Goal: Register for event/course

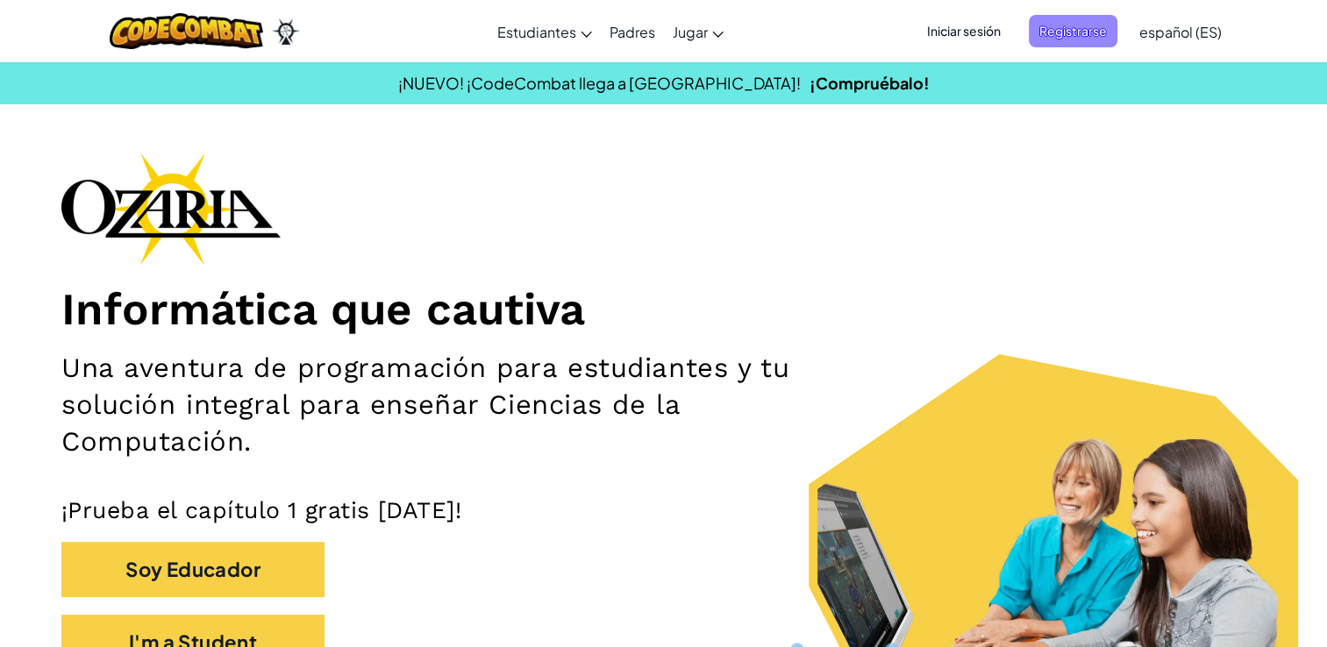
click at [1091, 26] on span "Registrarse" at bounding box center [1073, 31] width 89 height 32
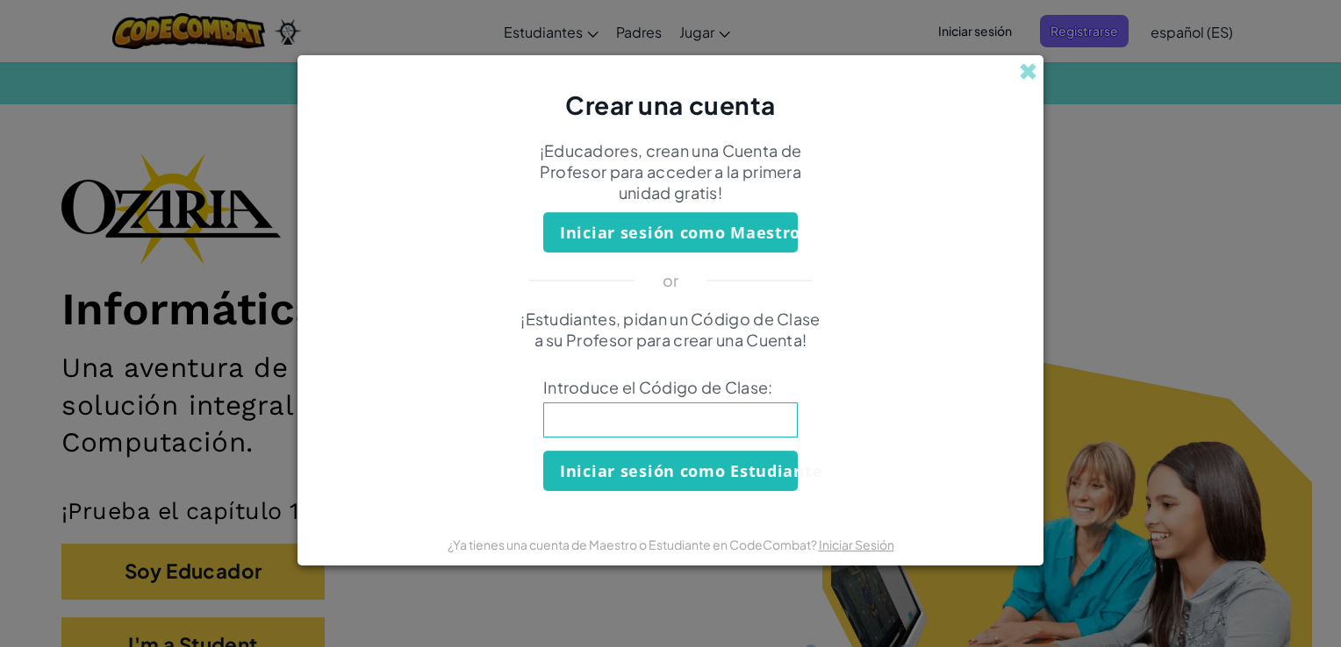
click at [662, 432] on input at bounding box center [670, 420] width 254 height 35
type input "BadFootSharp"
click at [452, 409] on div "¡Estudiantes, pidan un Código de Clase a su Profesor para crear una Cuenta! Int…" at bounding box center [670, 400] width 711 height 182
click at [636, 479] on button "Iniciar sesión como Estudiante" at bounding box center [670, 471] width 254 height 40
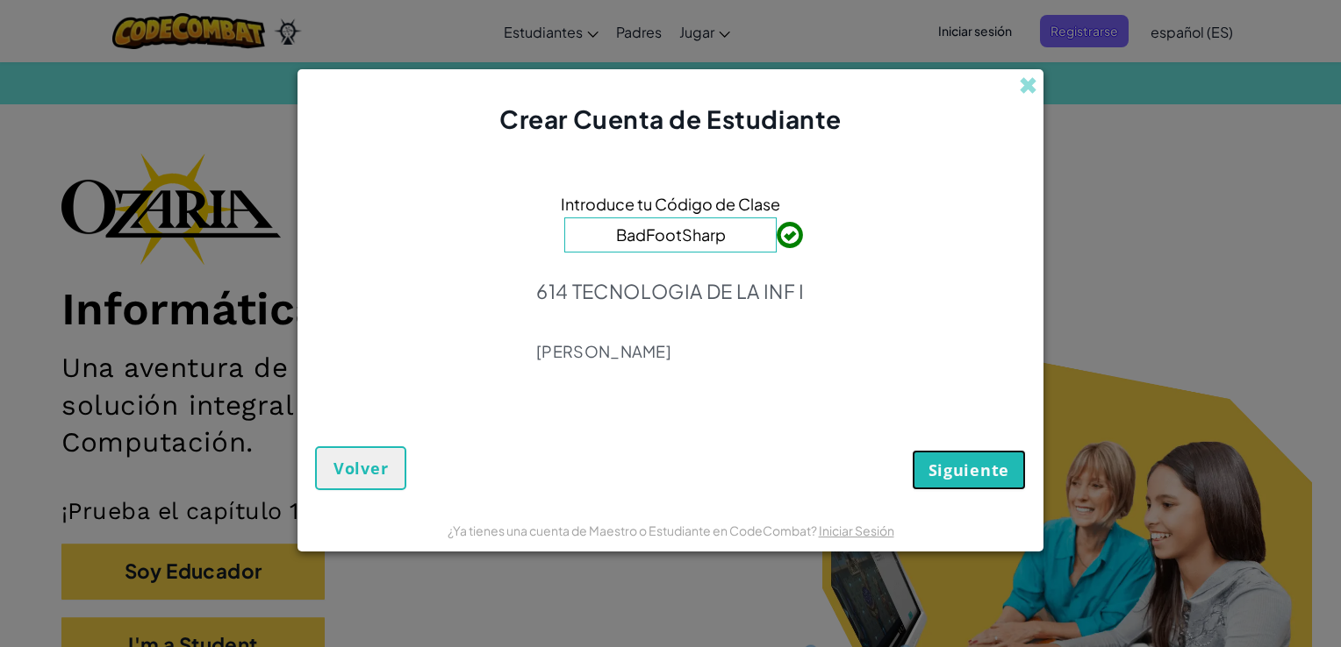
click at [961, 484] on button "Siguiente" at bounding box center [969, 470] width 114 height 40
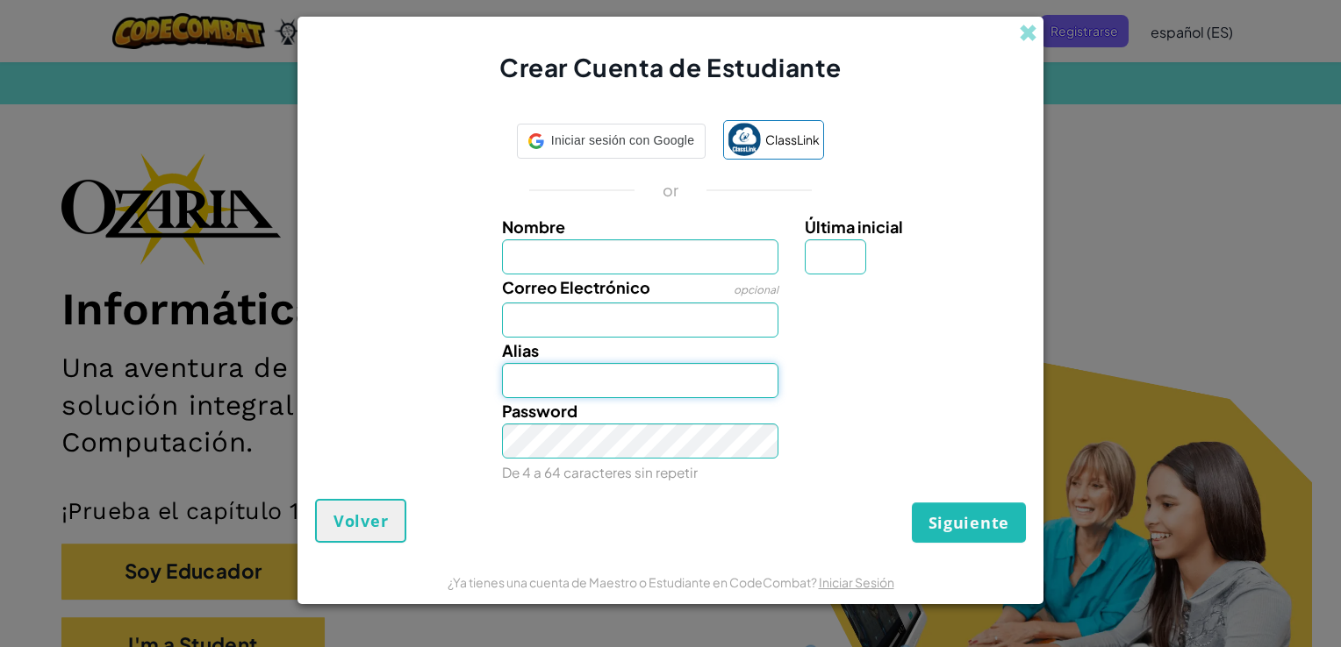
type input "AL07182876@TECMILENIO.COM"
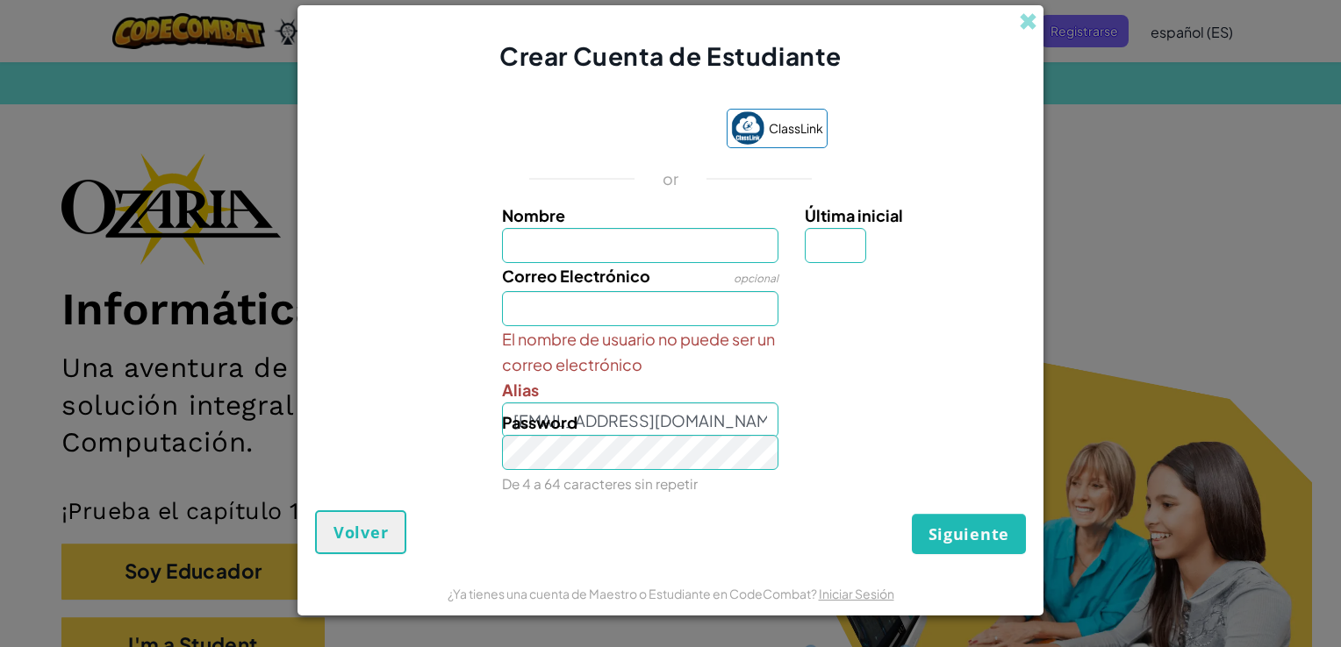
click at [851, 372] on div "El nombre de usuario no puede ser un correo electrónico Alias AL07182876@TECMIL…" at bounding box center [670, 381] width 728 height 111
click at [737, 412] on div "Password De 4 a 64 caracteres sin repetir" at bounding box center [641, 453] width 304 height 87
click at [656, 398] on div "El nombre de usuario no puede ser un correo electrónico Alias AL07182876@TECMIL…" at bounding box center [641, 381] width 304 height 111
click at [362, 527] on span "Volver" at bounding box center [360, 532] width 54 height 21
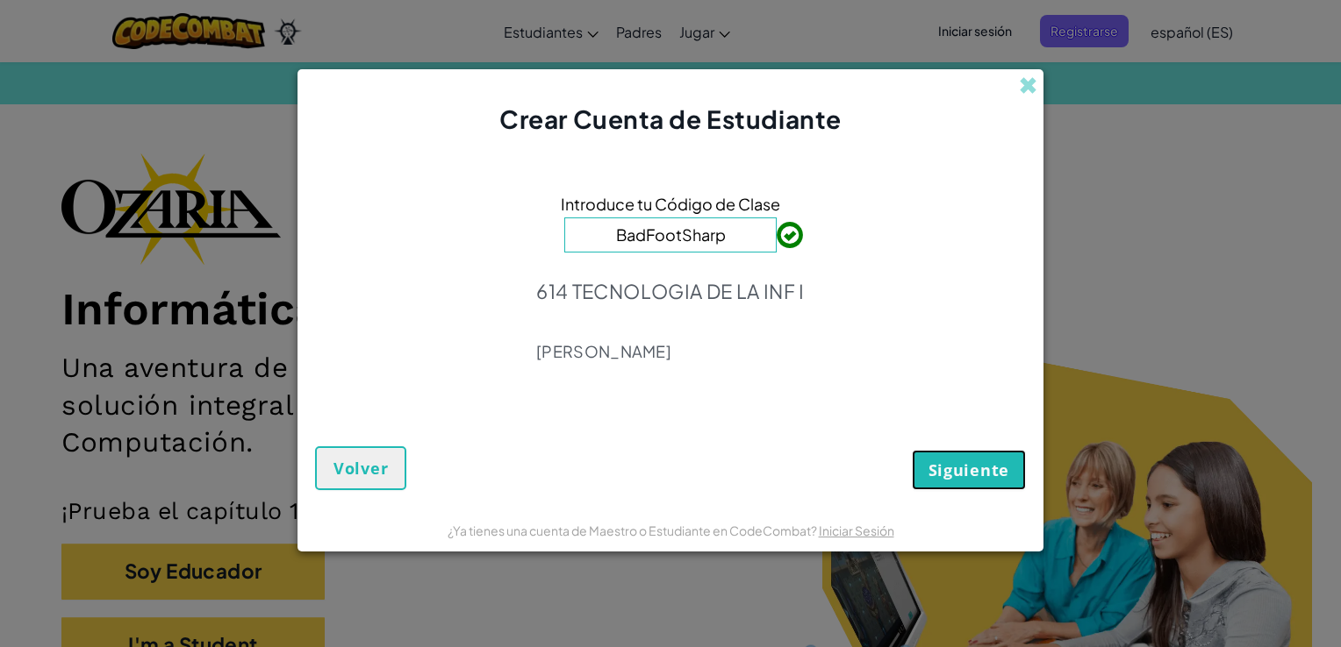
click at [948, 482] on button "Siguiente" at bounding box center [969, 470] width 114 height 40
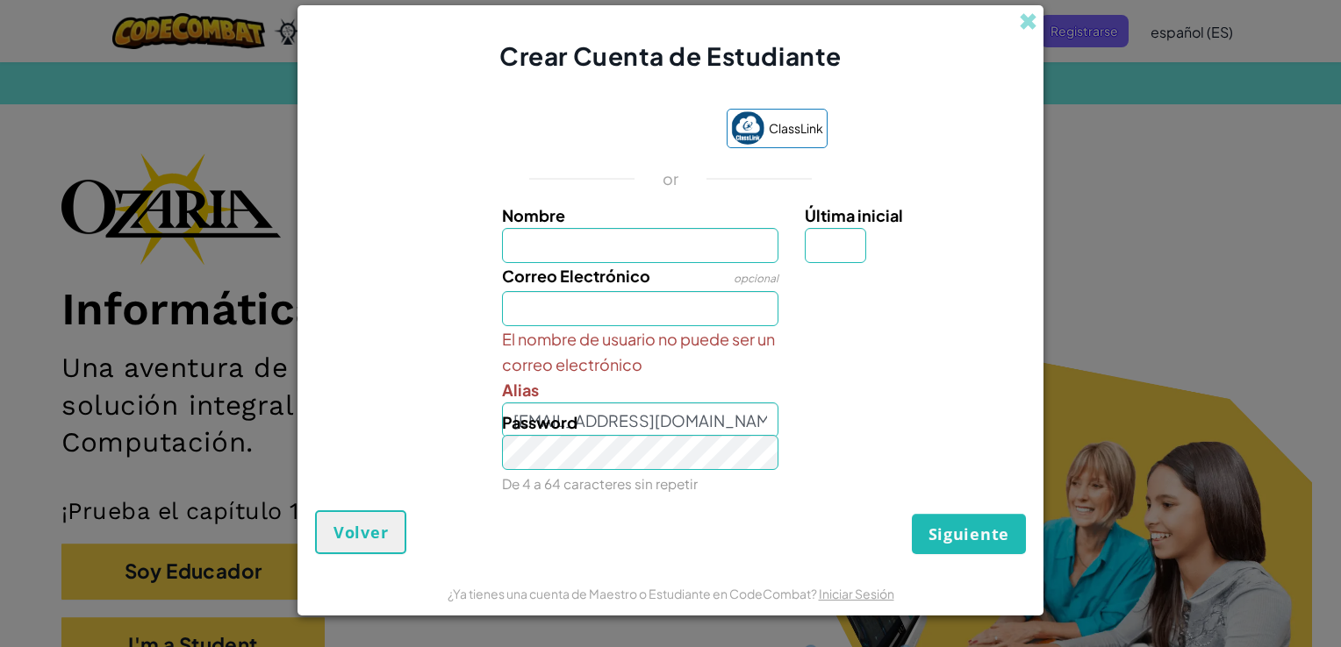
click at [536, 418] on span "Password" at bounding box center [539, 422] width 75 height 20
click at [676, 423] on div "Password De 4 a 64 caracteres sin repetir" at bounding box center [641, 453] width 304 height 87
click at [379, 530] on span "Volver" at bounding box center [360, 532] width 54 height 21
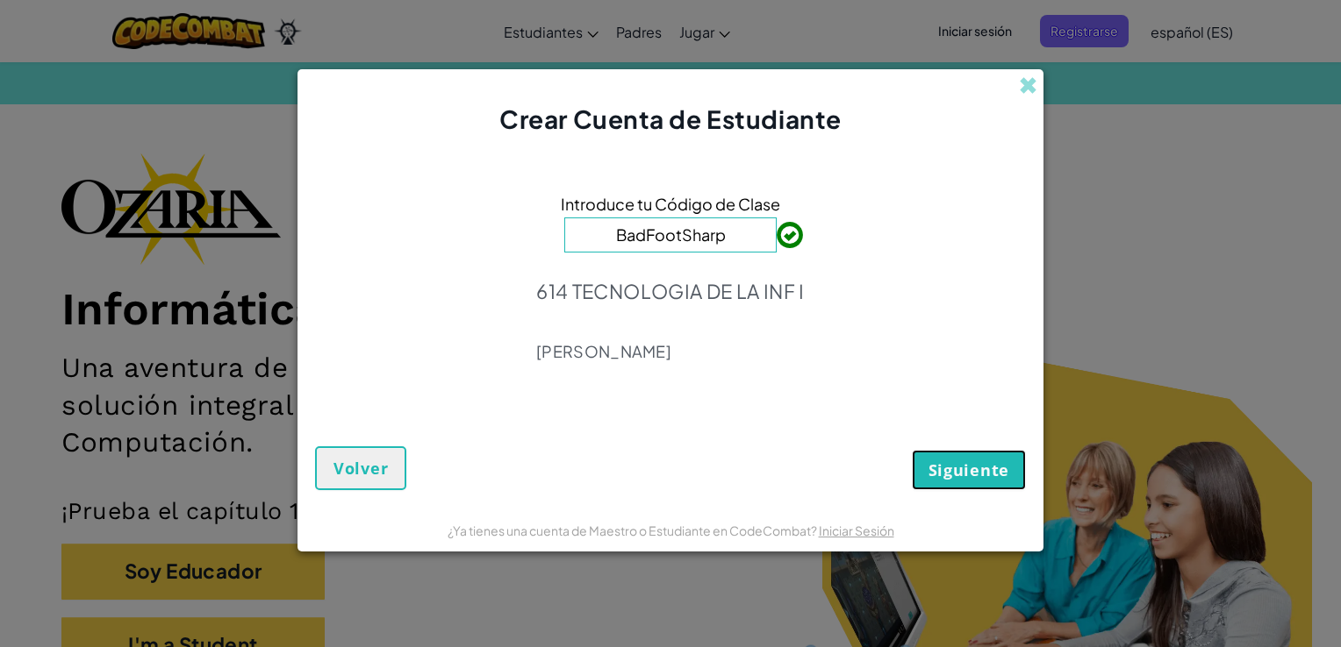
click at [1004, 476] on span "Siguiente" at bounding box center [968, 470] width 81 height 21
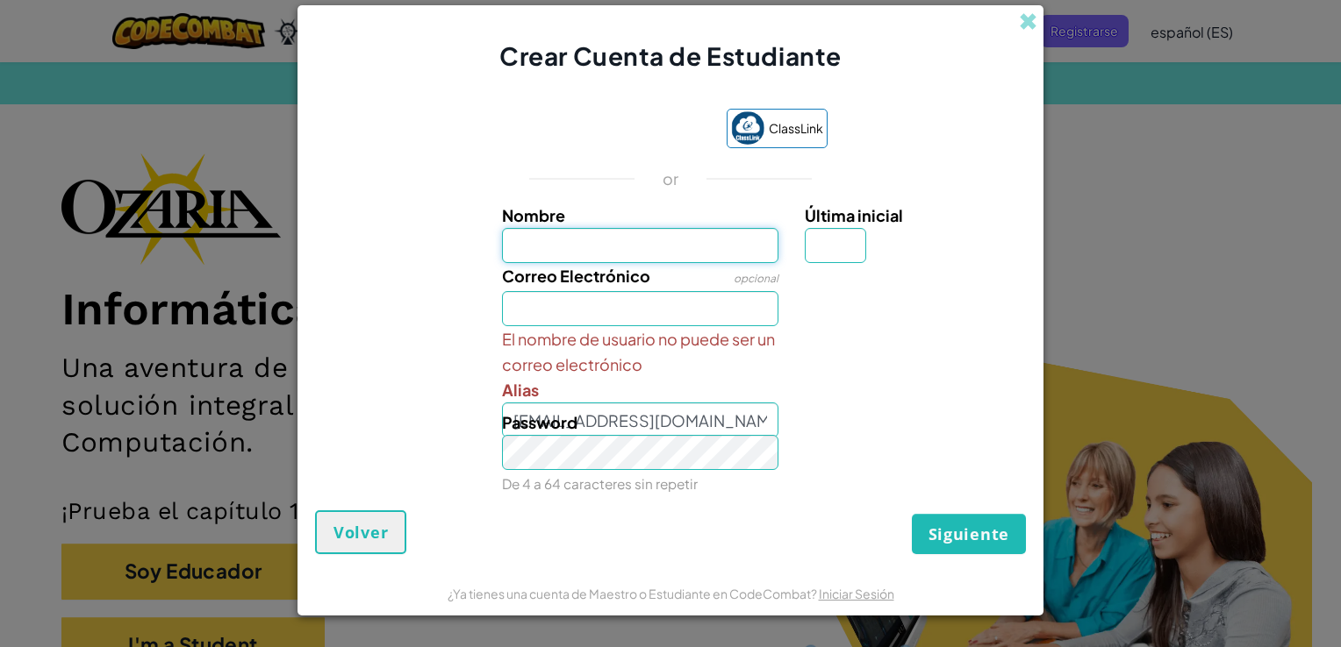
click at [667, 263] on input "Nombre" at bounding box center [640, 245] width 277 height 35
type input "ANDREA MONSERRTA"
type input "M"
type input "AL07182876@TECMILENIO.COM"
type input "ANDREA MONSERRTAM"
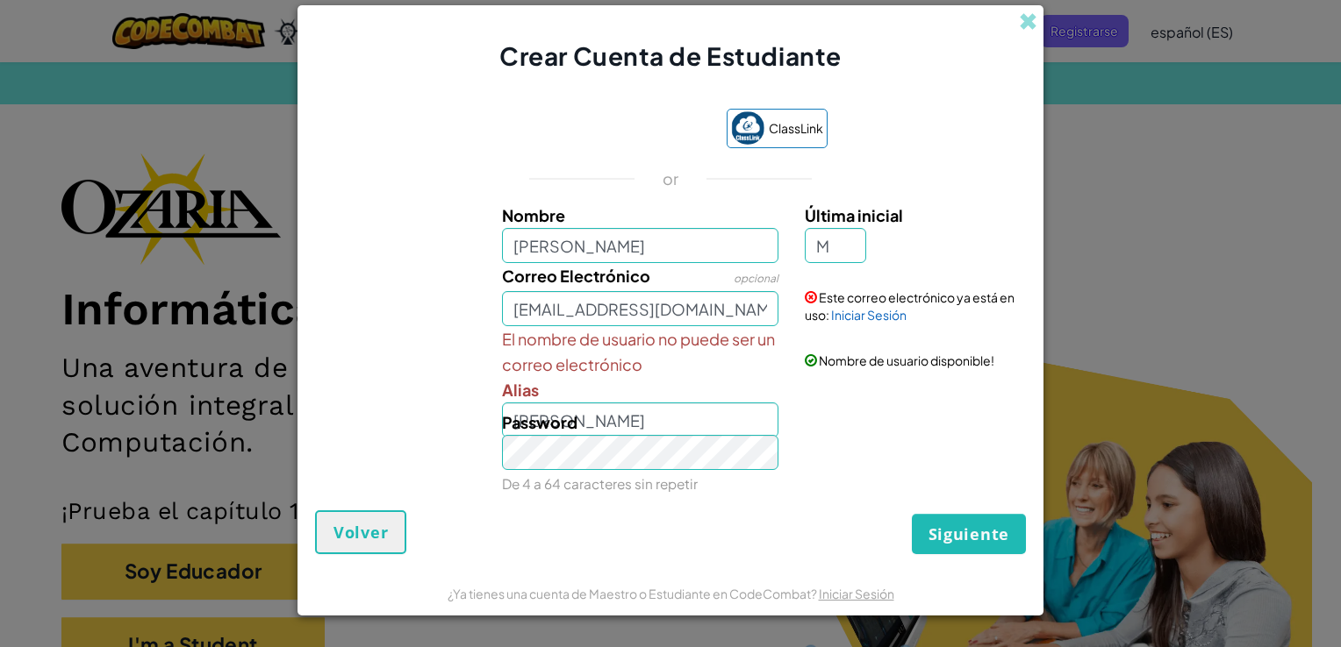
click at [628, 419] on div "Password De 4 a 64 caracteres sin repetir" at bounding box center [641, 453] width 304 height 87
click at [702, 418] on div "Password De 4 a 64 caracteres sin repetir" at bounding box center [641, 453] width 304 height 87
click at [698, 428] on div "Password De 4 a 64 caracteres sin repetir" at bounding box center [641, 453] width 304 height 87
click at [647, 430] on div "Password De 4 a 64 caracteres sin repetir" at bounding box center [641, 453] width 304 height 87
click at [844, 249] on input "M" at bounding box center [835, 245] width 61 height 35
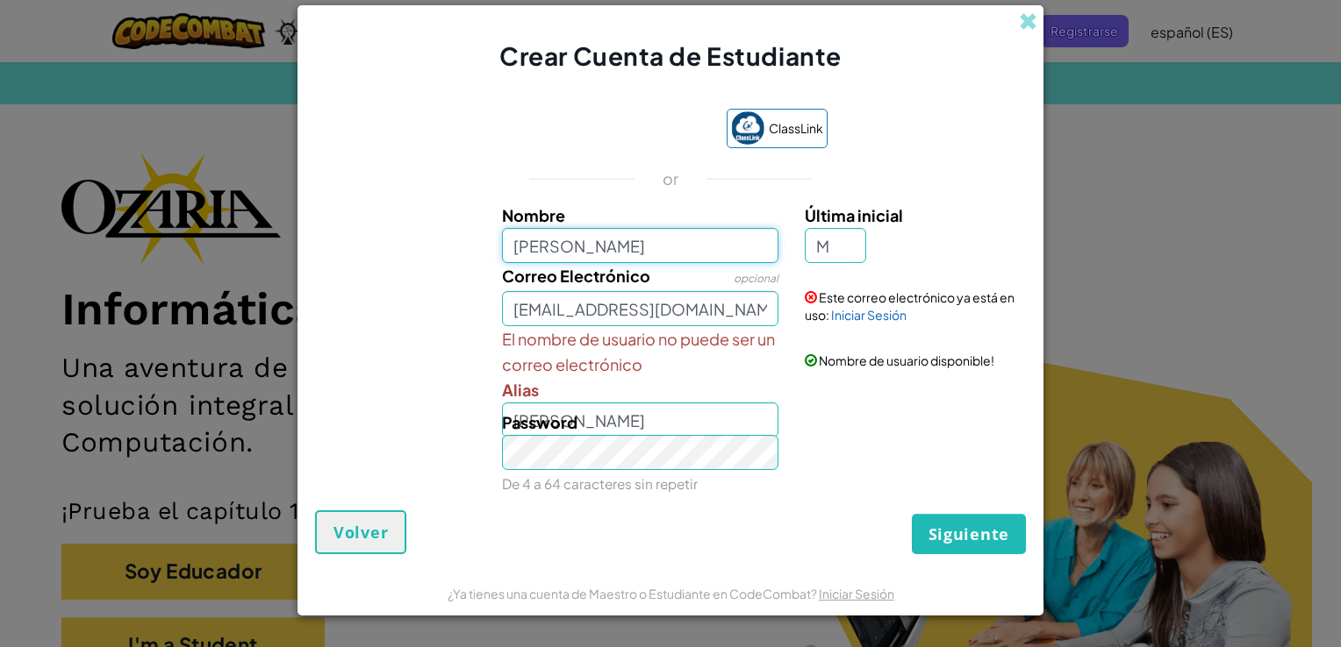
click at [731, 248] on input "ANDREA MONSERRTA" at bounding box center [640, 245] width 277 height 35
type input "ANDREA MONSERRT"
type input "ANDREA MONSERRTM"
click at [831, 437] on div "Password De 4 a 64 caracteres sin repetir" at bounding box center [670, 453] width 728 height 87
click at [717, 427] on div "Password De 4 a 64 caracteres sin repetir" at bounding box center [641, 453] width 304 height 87
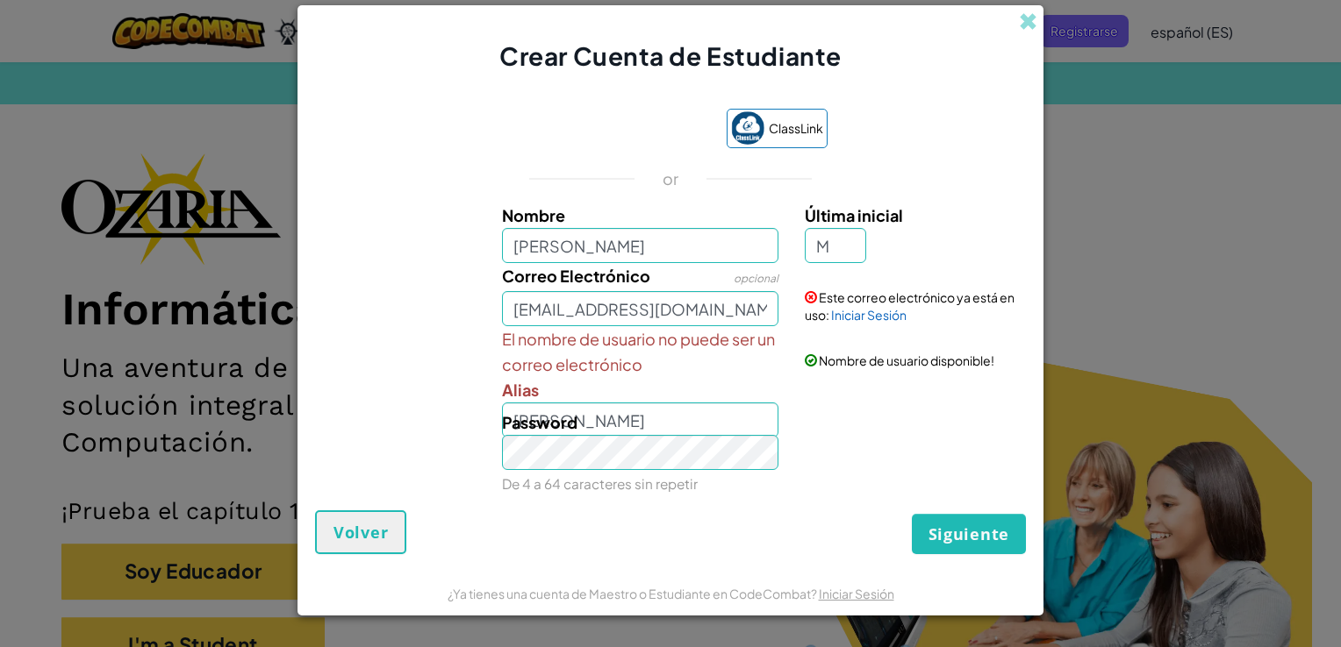
click at [679, 416] on div "Password De 4 a 64 caracteres sin repetir" at bounding box center [641, 453] width 304 height 87
drag, startPoint x: 679, startPoint y: 416, endPoint x: 785, endPoint y: 503, distance: 137.2
click at [785, 503] on div "ClassLink or Nombre ANDREA MONSERRT Última inicial M Correo Electrónico opciona…" at bounding box center [670, 300] width 711 height 419
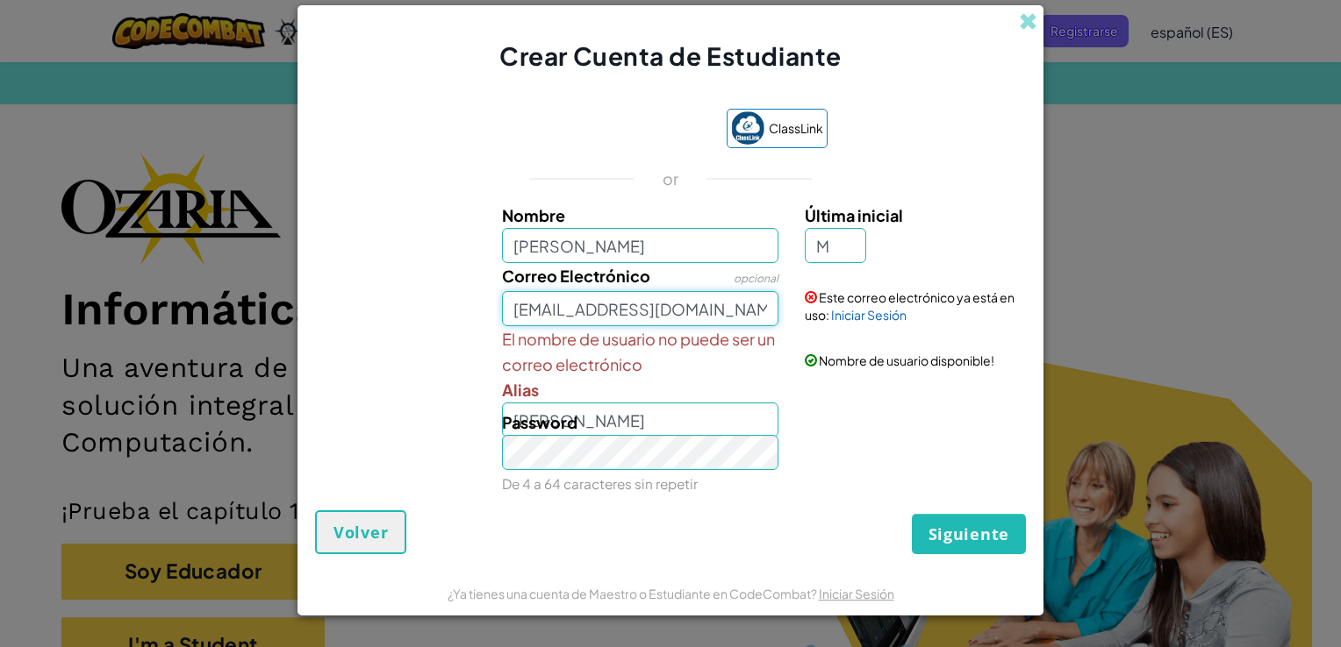
click at [762, 313] on input "AL07182876@TECMILENIO.COM" at bounding box center [640, 308] width 277 height 35
type input "al07182876@tecmilenio.mx"
click at [712, 402] on div "El nombre de usuario no puede ser un correo electrónico Alias ANDREA MONSERRTM" at bounding box center [641, 381] width 304 height 111
click at [712, 423] on div "Password De 4 a 64 caracteres sin repetir" at bounding box center [641, 453] width 304 height 87
click at [845, 438] on div "Password De 4 a 64 caracteres sin repetir" at bounding box center [670, 453] width 728 height 87
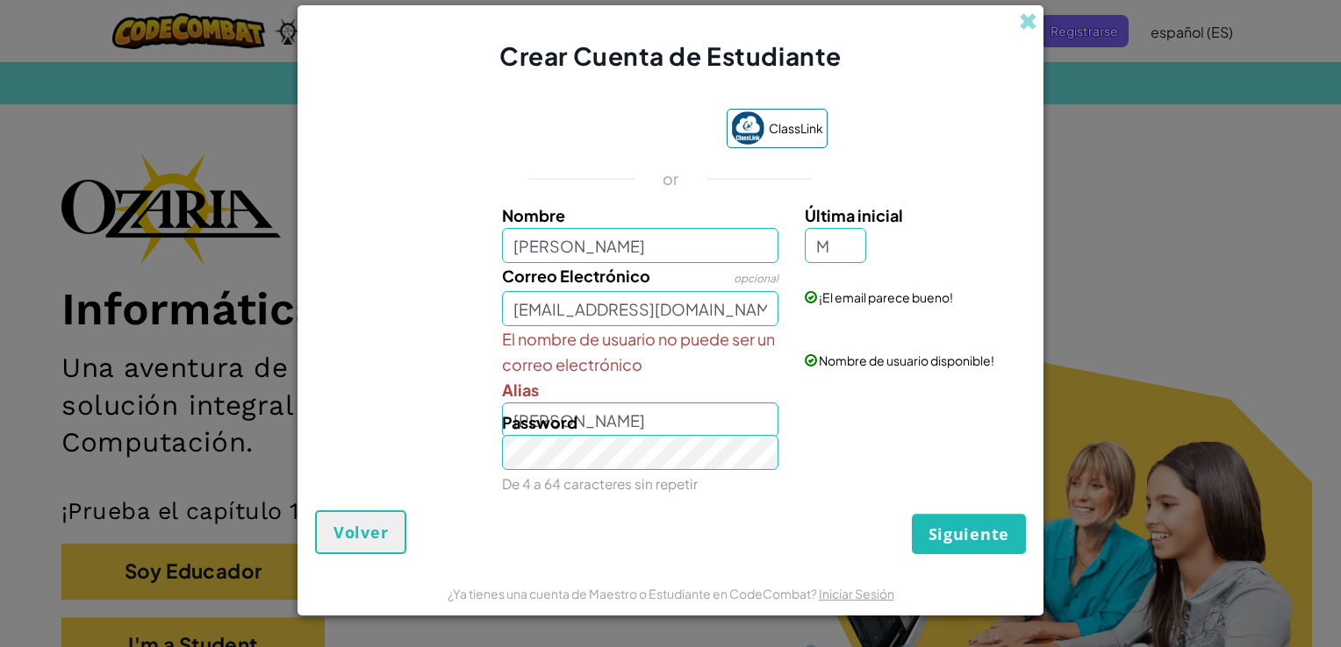
click at [707, 416] on div "Password De 4 a 64 caracteres sin repetir" at bounding box center [641, 453] width 304 height 87
click at [656, 416] on div "Password De 4 a 64 caracteres sin repetir" at bounding box center [641, 453] width 304 height 87
click at [664, 421] on div "Password De 4 a 64 caracteres sin repetir" at bounding box center [641, 453] width 304 height 87
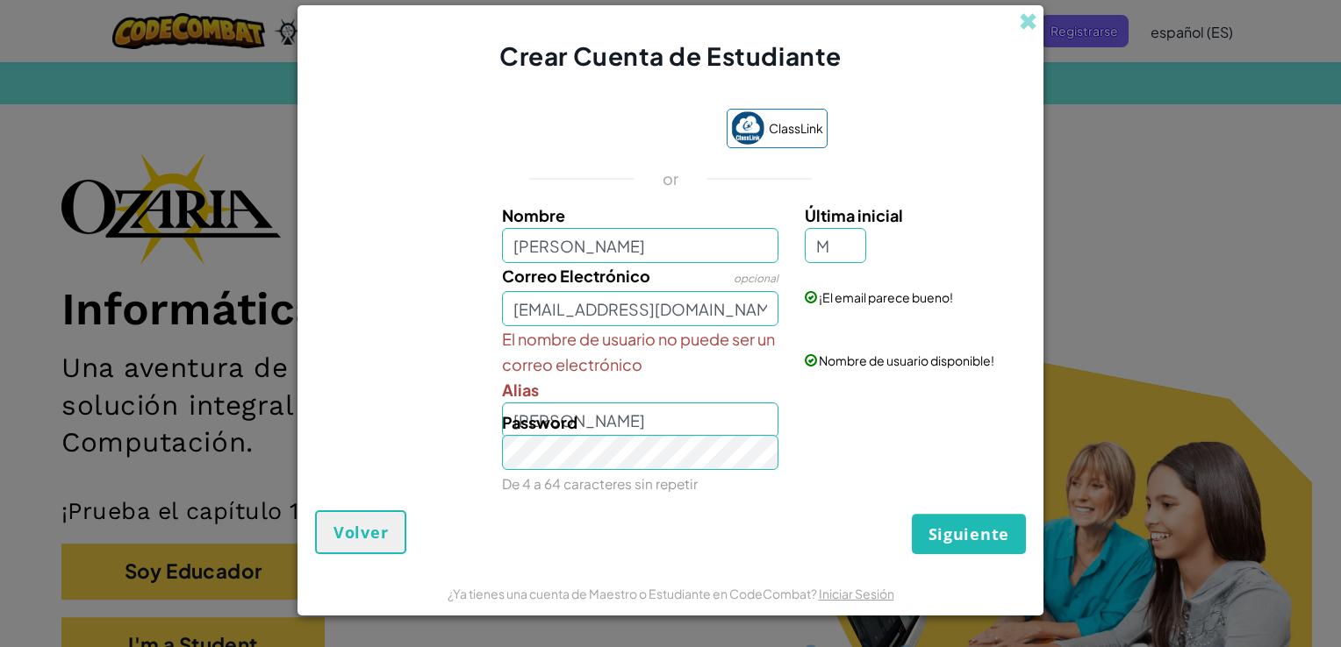
click at [664, 421] on div "Password De 4 a 64 caracteres sin repetir" at bounding box center [641, 453] width 304 height 87
drag, startPoint x: 664, startPoint y: 421, endPoint x: 833, endPoint y: 449, distance: 170.8
click at [833, 449] on div "Password De 4 a 64 caracteres sin repetir" at bounding box center [670, 453] width 728 height 87
click at [518, 395] on span "Alias" at bounding box center [520, 390] width 37 height 20
click at [518, 403] on input "ANDREA MONSERRTM" at bounding box center [640, 420] width 277 height 35
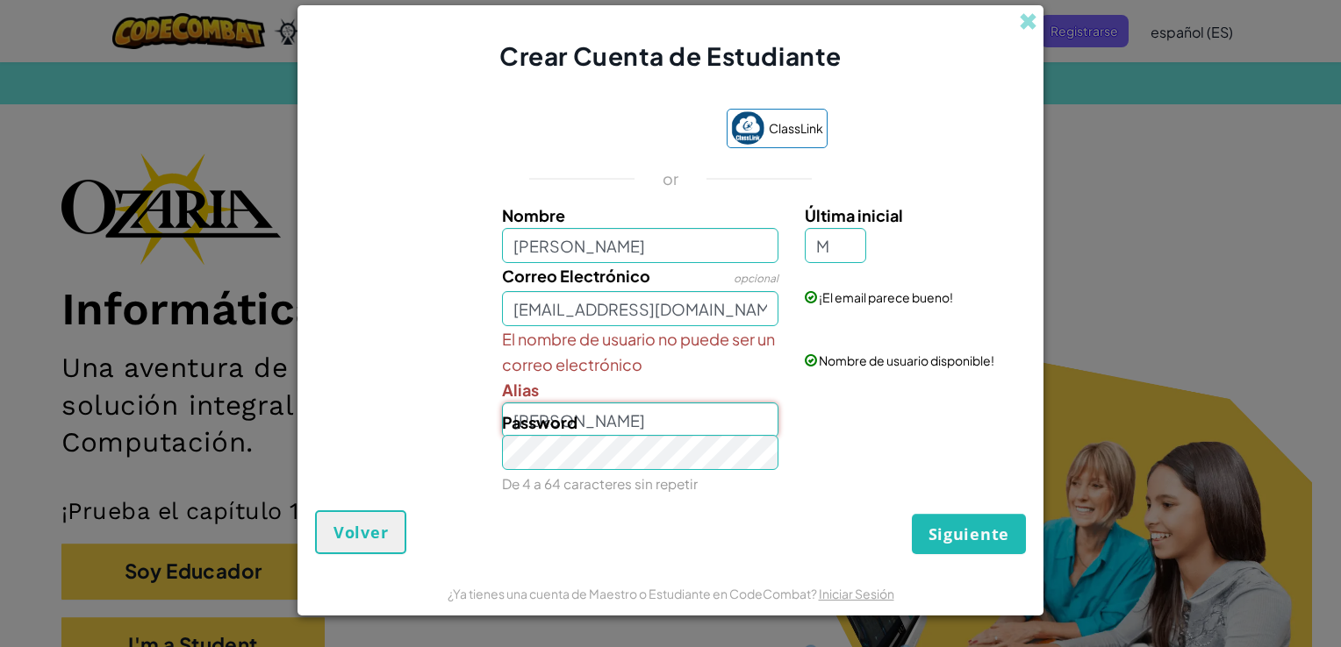
type input "ANDREA MONSERRAT"
click at [685, 244] on input "ANDREA MONSERRT" at bounding box center [640, 245] width 277 height 35
type input "ANDREA MONSERRT MIRANDA JUAREZ"
type input "ANDREA MONSERRT MIRANDA JUAREZM"
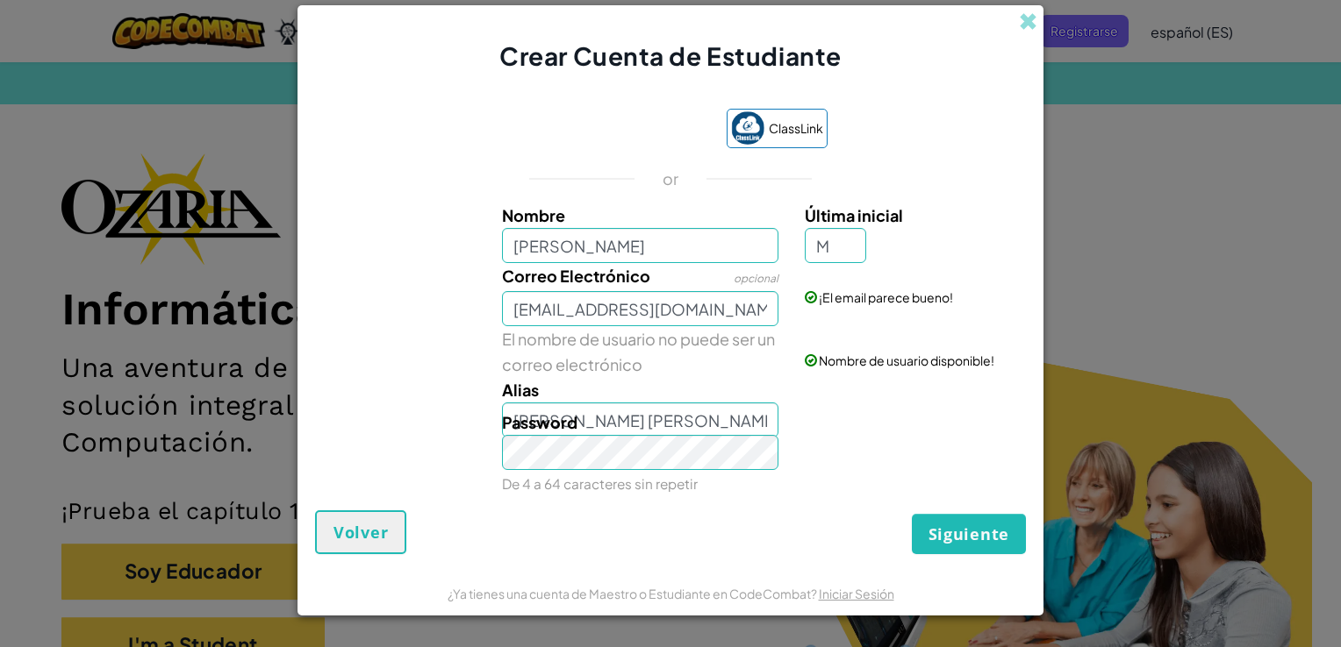
scroll to position [0, 0]
click at [879, 411] on div "Password De 4 a 64 caracteres sin repetir" at bounding box center [670, 453] width 728 height 87
click at [833, 243] on input "M" at bounding box center [835, 245] width 61 height 35
type input "j"
type input "J"
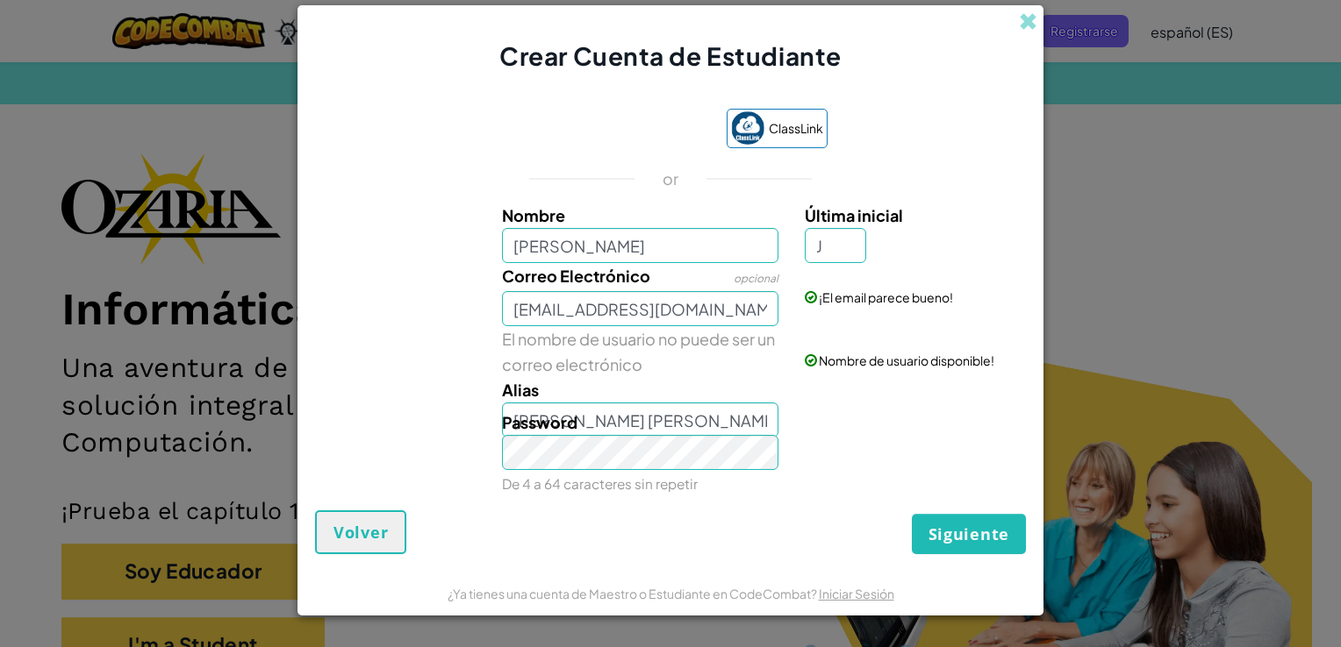
type input "ANDREA MONSERRT MIRANDA JUAREZJ"
click at [933, 189] on div "ClassLink or Nombre ANDREA MONSERRT MIRANDA JUAREZ Última inicial J Correo Elec…" at bounding box center [670, 300] width 711 height 419
click at [944, 519] on button "Siguiente" at bounding box center [969, 534] width 114 height 40
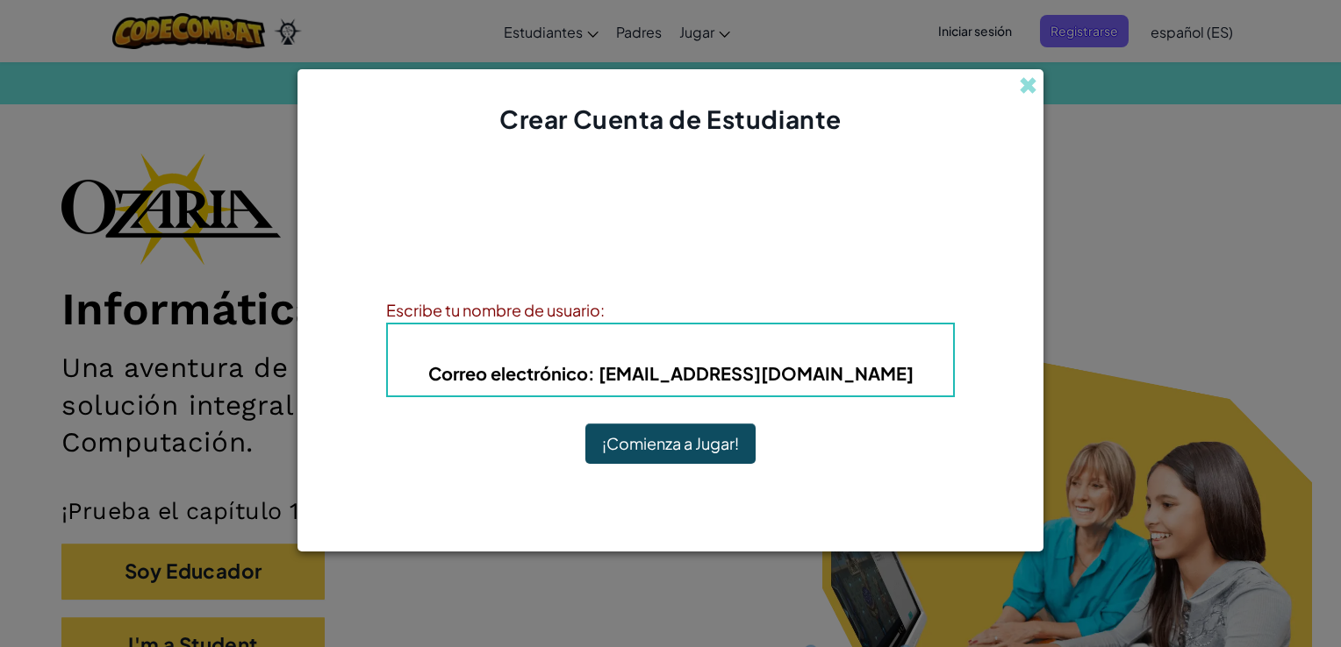
click at [724, 454] on button "¡Comienza a Jugar!" at bounding box center [670, 444] width 170 height 40
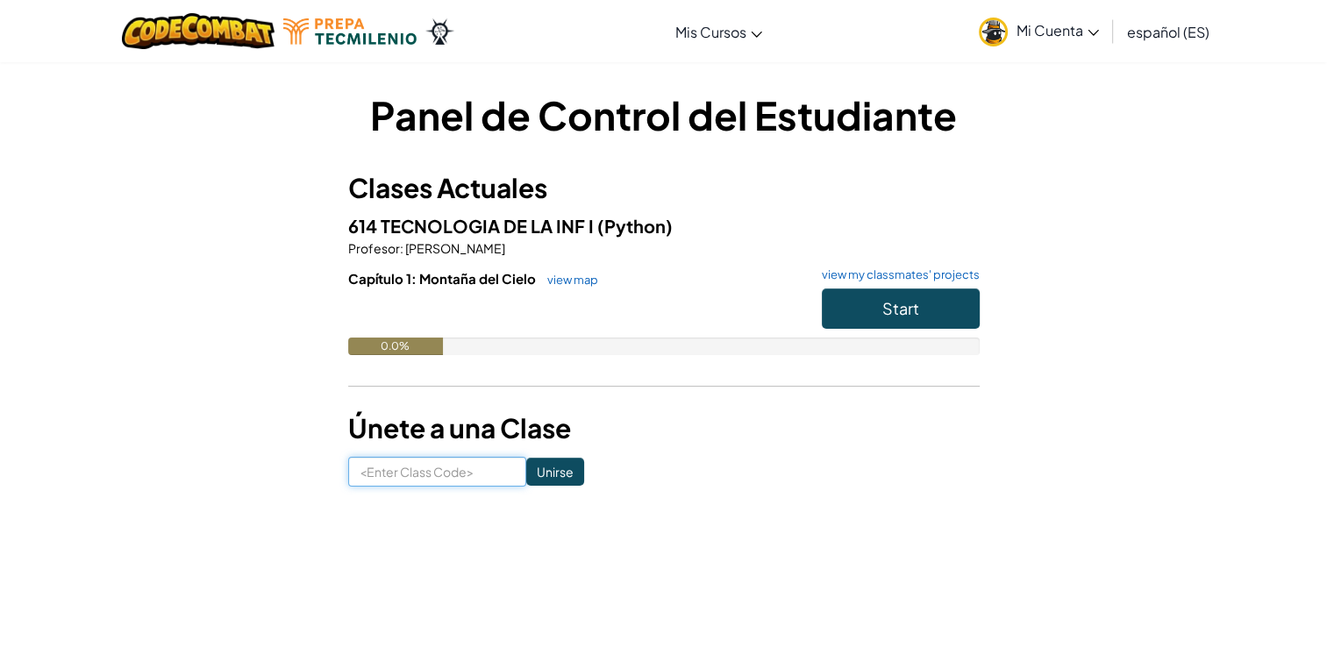
click at [422, 479] on input at bounding box center [437, 472] width 178 height 30
click at [432, 467] on input "Bad" at bounding box center [437, 472] width 178 height 30
drag, startPoint x: 414, startPoint y: 476, endPoint x: 625, endPoint y: 476, distance: 210.6
click at [625, 476] on form "BadFoot Unirse" at bounding box center [664, 472] width 632 height 30
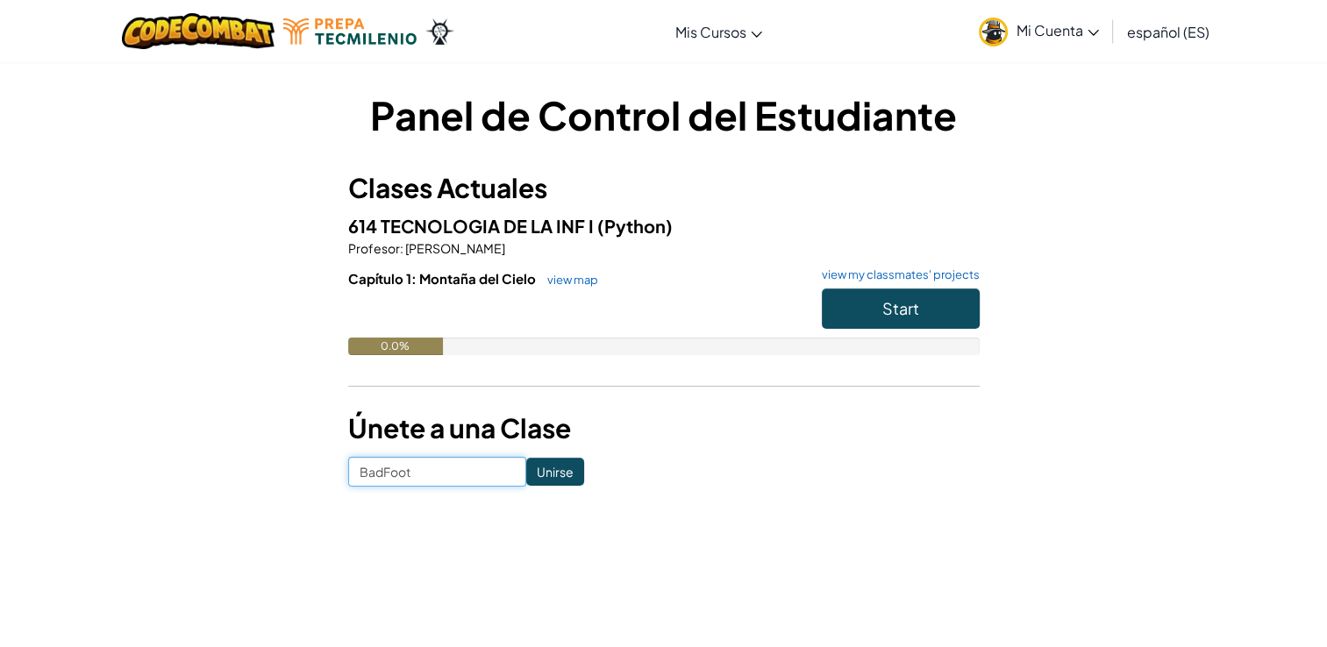
click at [460, 471] on input "BadFoot" at bounding box center [437, 472] width 178 height 30
type input "BadFootSharp"
click at [873, 308] on button "Start" at bounding box center [901, 309] width 158 height 40
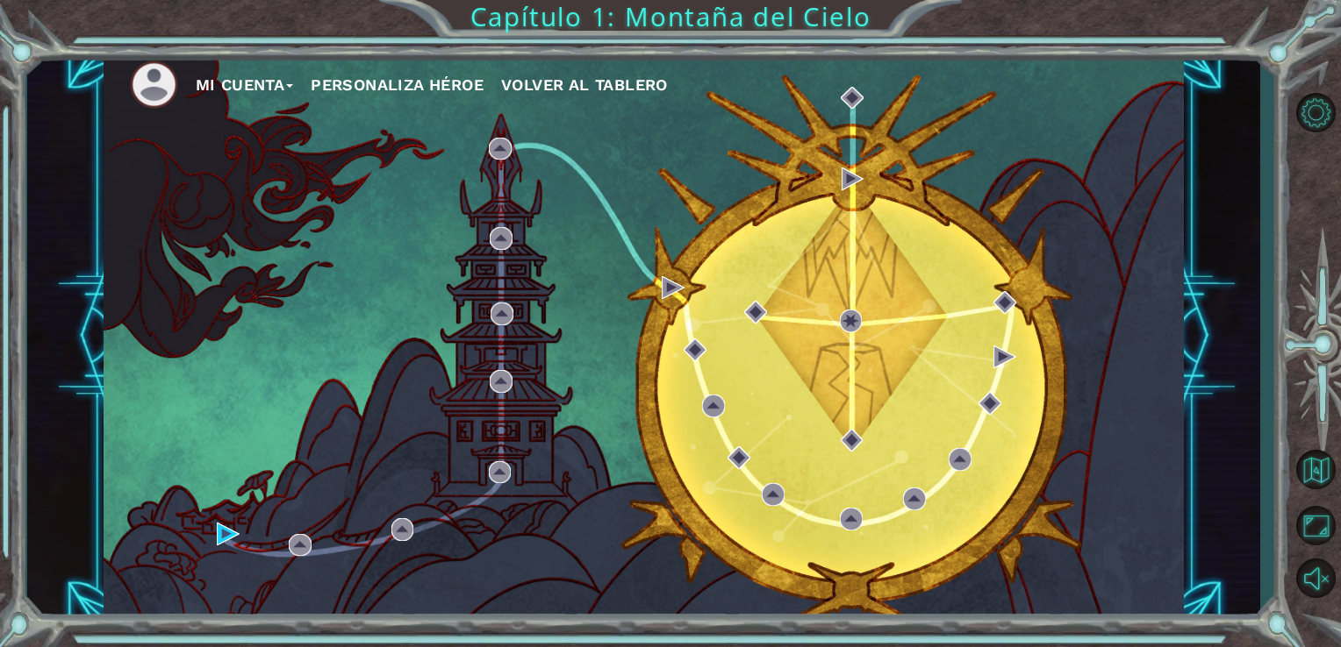
click at [1087, 285] on div "Mi Cuenta Personaliza Héroe Volver al Tablero" at bounding box center [644, 336] width 1081 height 569
